Goal: Information Seeking & Learning: Learn about a topic

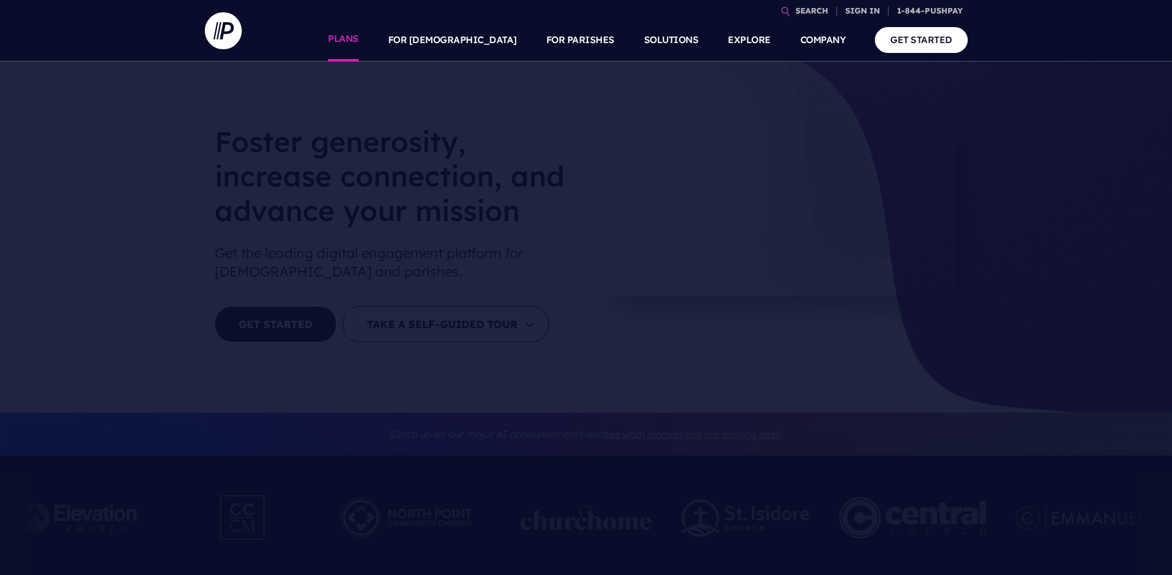
click at [359, 50] on link "PLANS" at bounding box center [343, 39] width 31 height 43
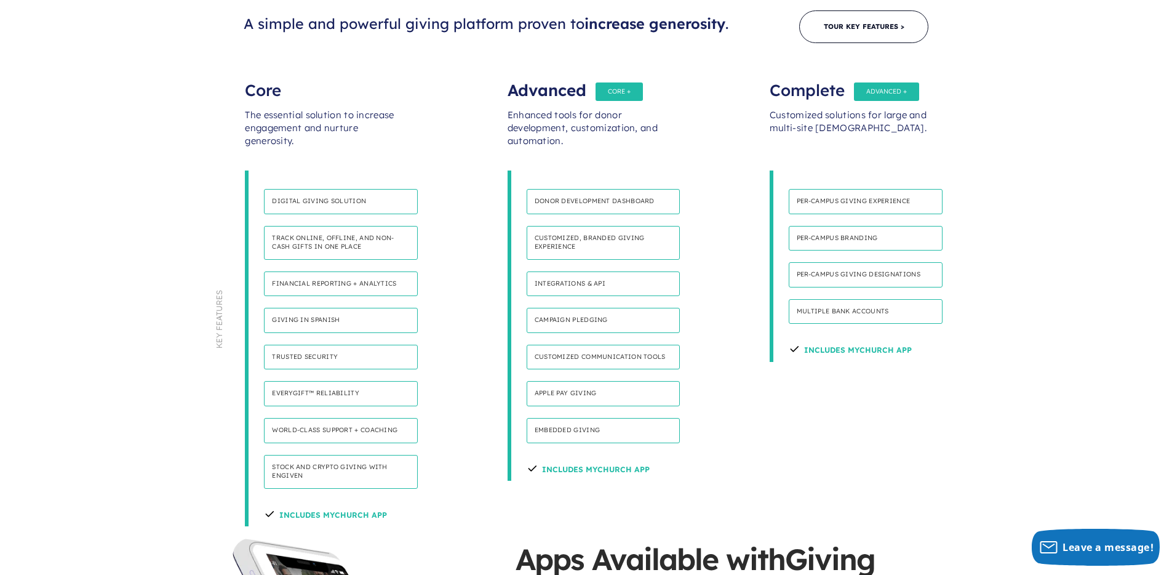
scroll to position [728, 0]
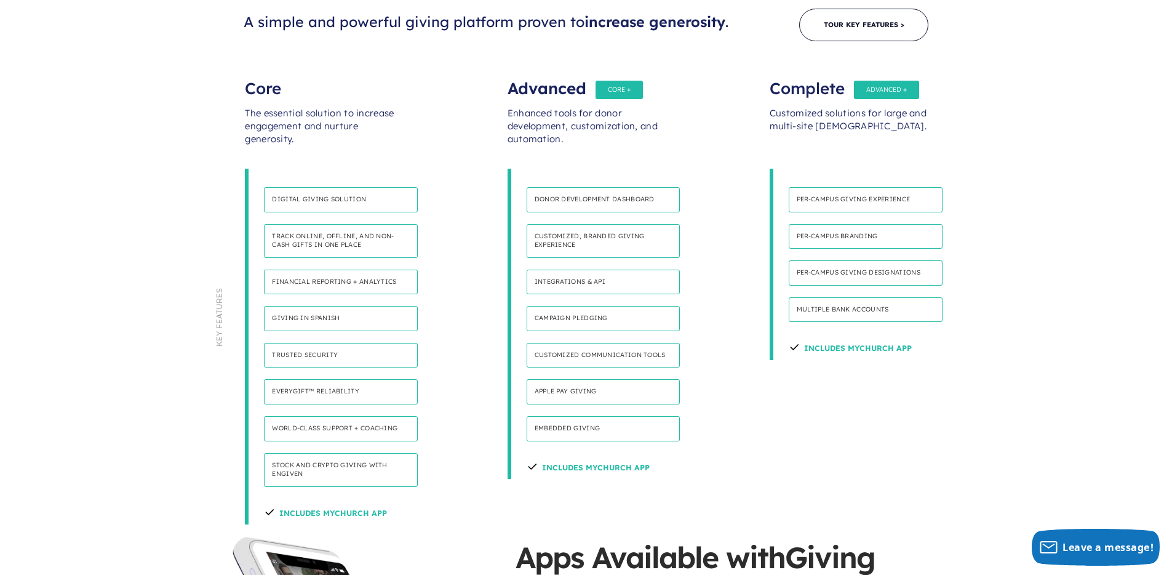
click at [377, 379] on h4 "Everygift™ Reliability" at bounding box center [341, 391] width 154 height 25
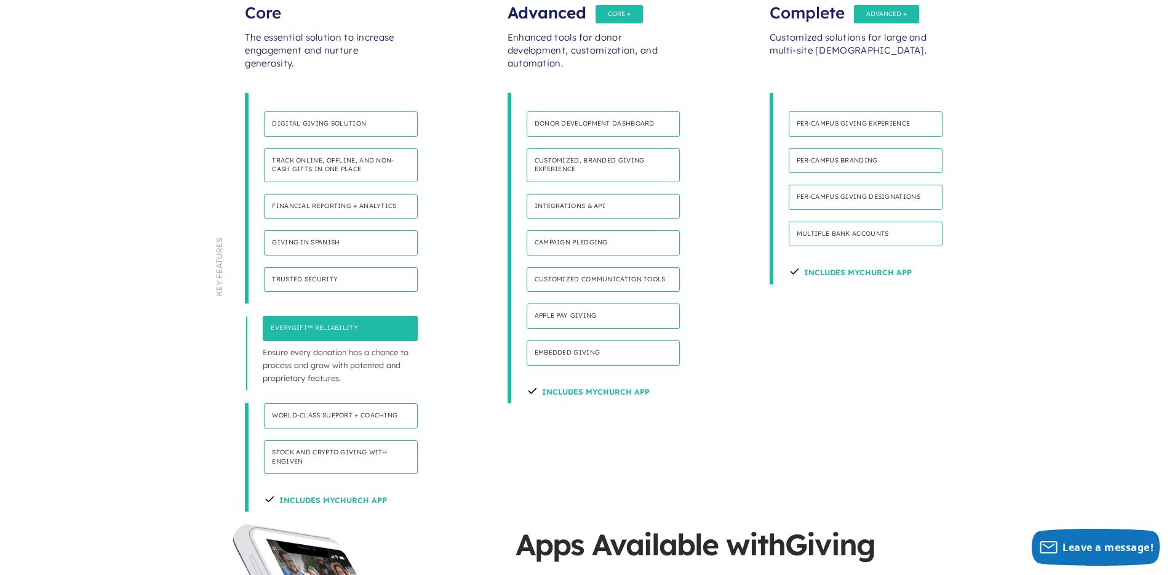
scroll to position [824, 0]
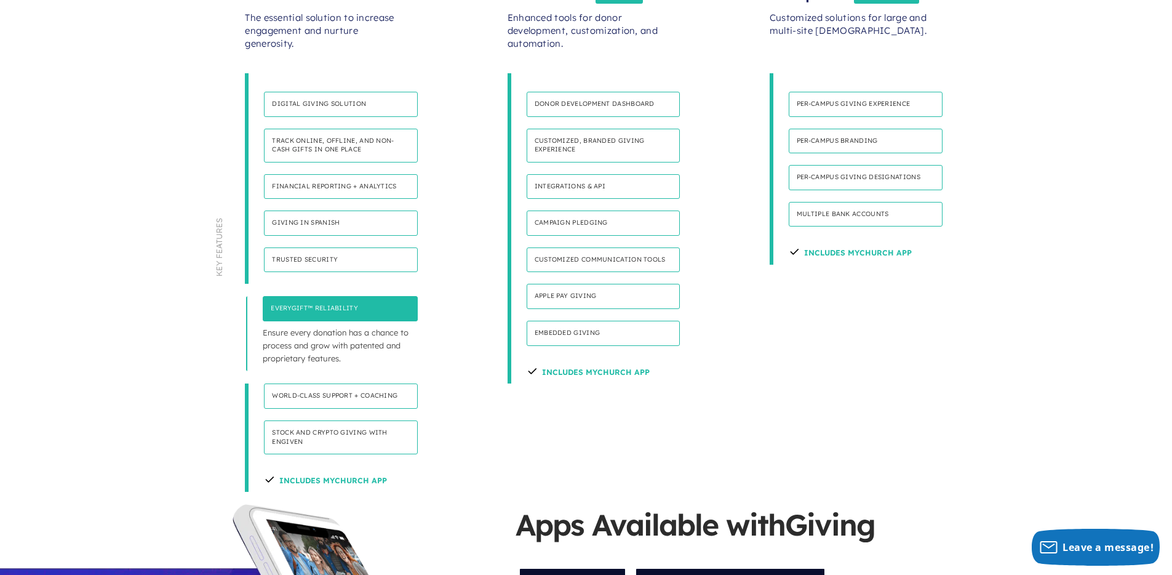
click at [362, 420] on h4 "Stock and Crypto Giving with Engiven" at bounding box center [341, 437] width 154 height 34
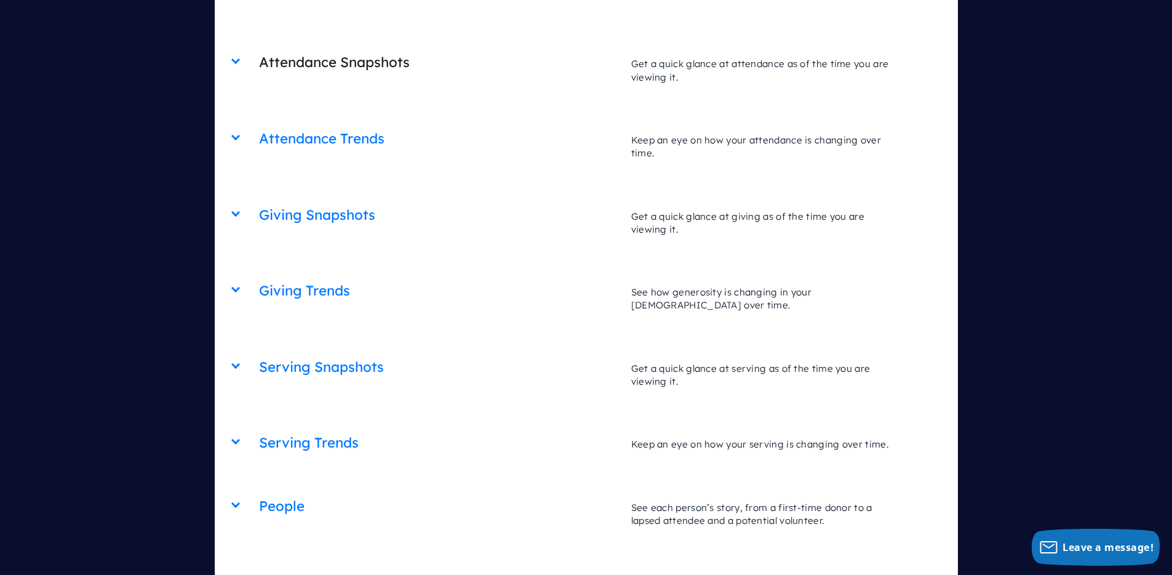
scroll to position [4043, 0]
